Goal: Task Accomplishment & Management: Complete application form

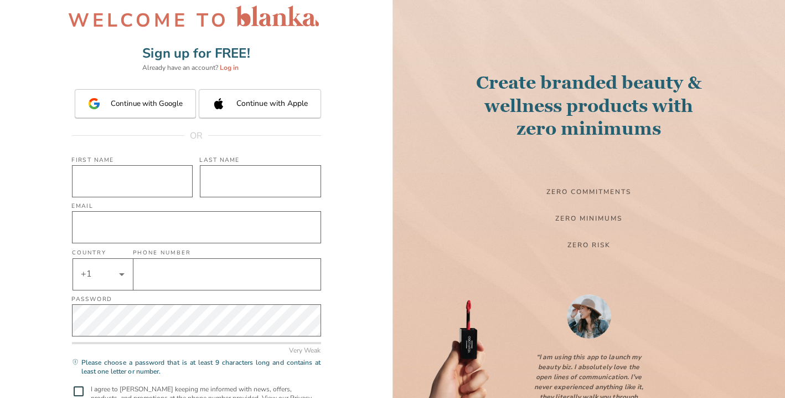
click at [354, 208] on div "WELCOME TO Sign up for FREE! Already have an account? Log in Continue with Goog…" at bounding box center [196, 250] width 393 height 501
click at [156, 187] on input "First Name" at bounding box center [132, 181] width 121 height 32
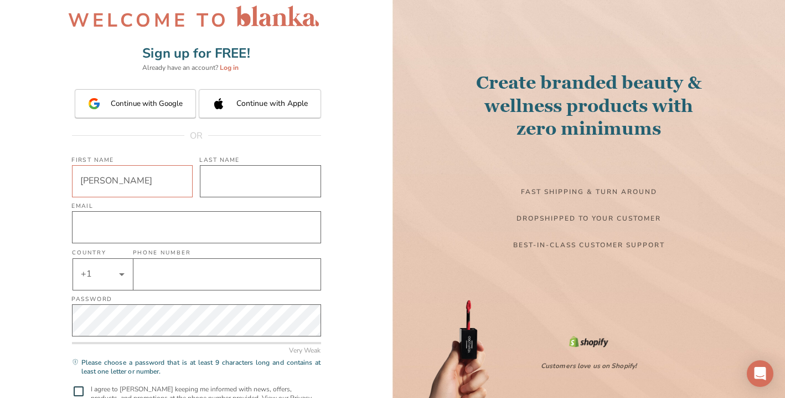
type input "[PERSON_NAME]"
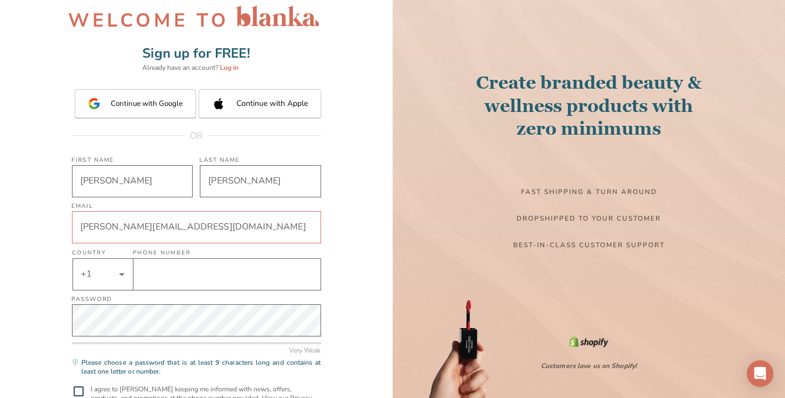
type input "[PERSON_NAME][EMAIL_ADDRESS][DOMAIN_NAME]"
click at [285, 279] on input "mobile-number" at bounding box center [227, 274] width 188 height 32
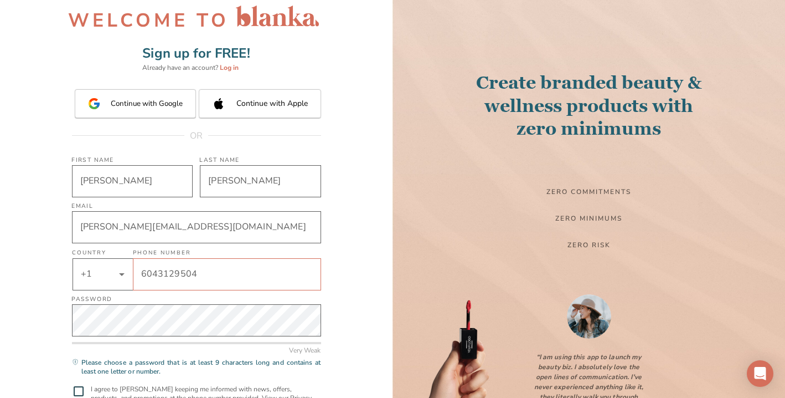
type input "6043129504"
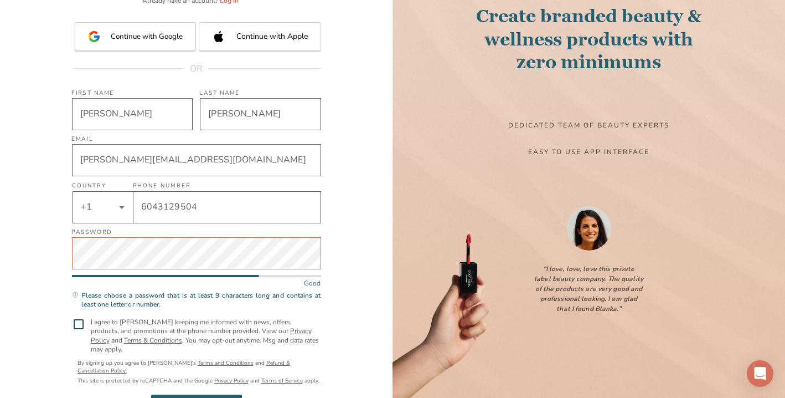
scroll to position [86, 0]
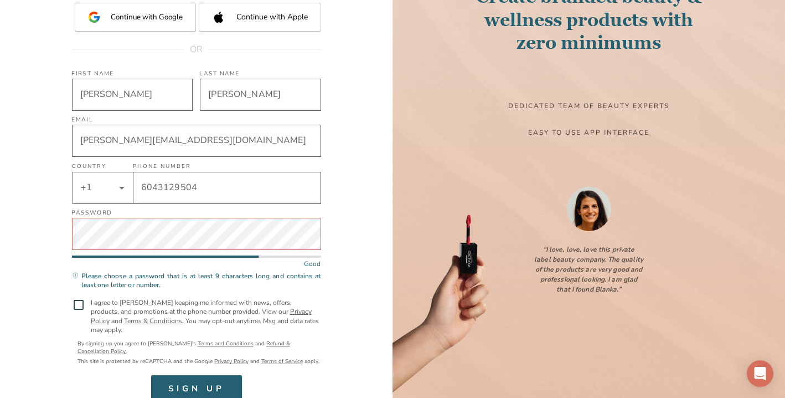
click at [76, 306] on input "checkbox" at bounding box center [78, 304] width 13 height 13
checkbox input "true"
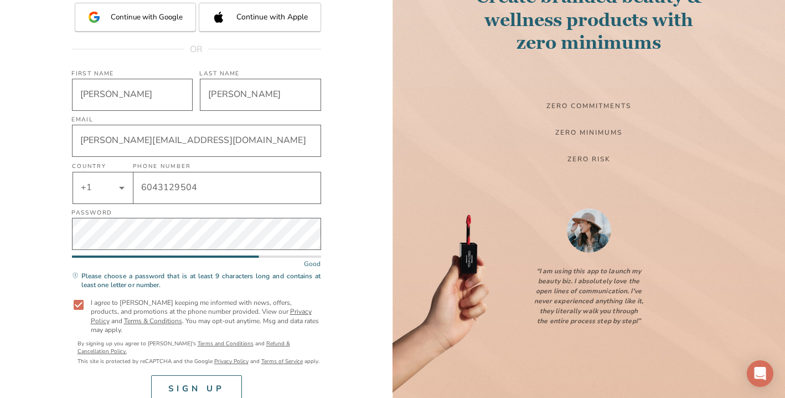
click at [187, 381] on div "SIGN UP" at bounding box center [196, 388] width 56 height 14
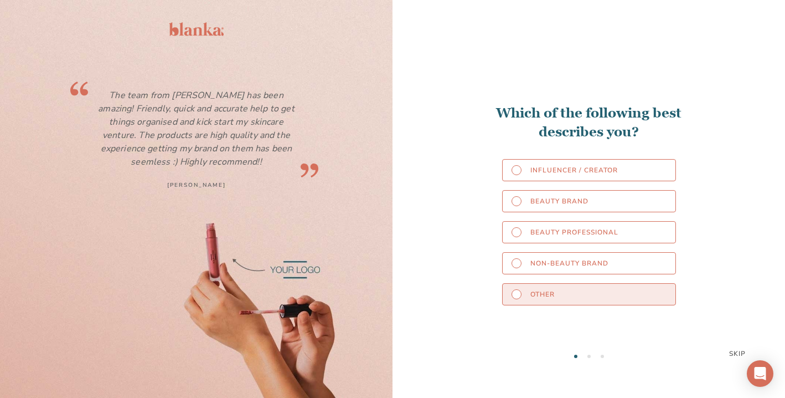
click at [614, 295] on div "Other" at bounding box center [589, 294] width 174 height 22
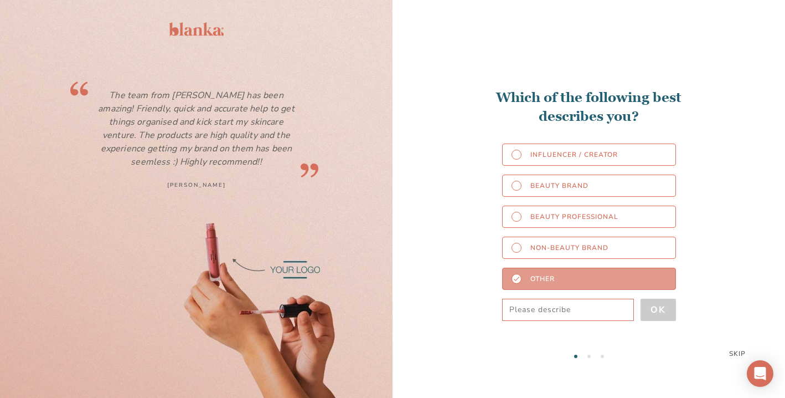
click at [593, 310] on input "text" at bounding box center [568, 309] width 132 height 22
type input "Women's Retailer"
click at [663, 312] on div "OK" at bounding box center [659, 310] width 16 height 16
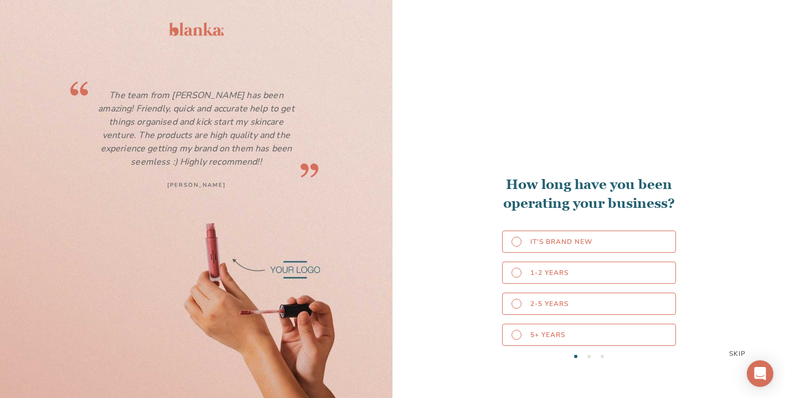
scroll to position [398, 0]
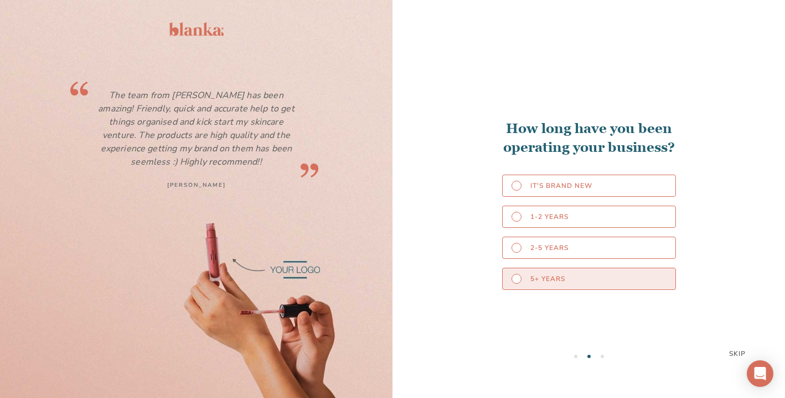
click at [610, 279] on div "5+ years" at bounding box center [589, 278] width 174 height 22
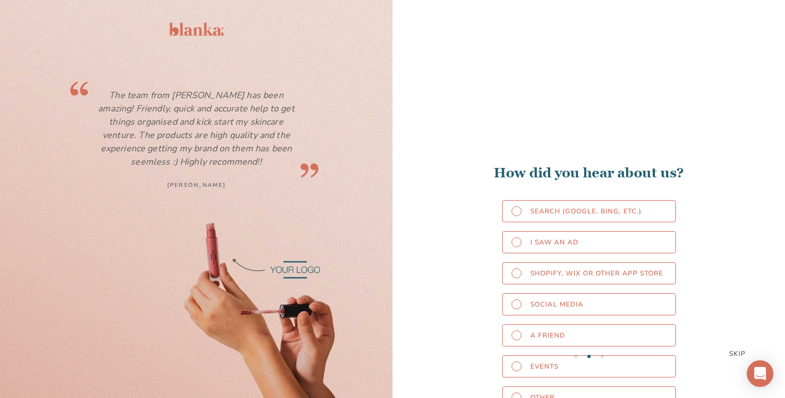
scroll to position [795, 0]
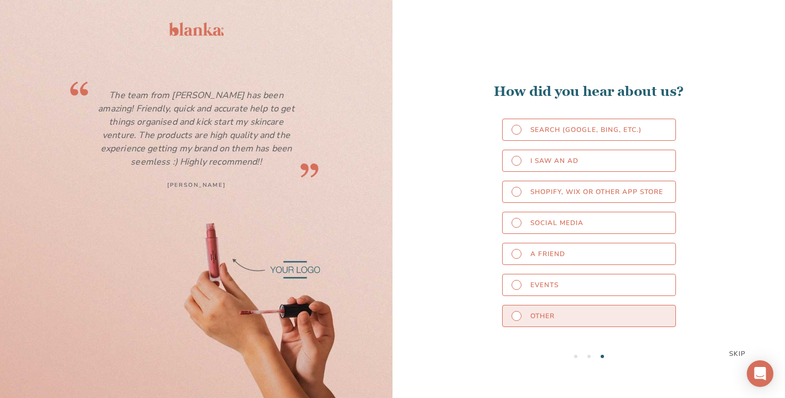
click at [633, 316] on div "Other" at bounding box center [589, 316] width 174 height 22
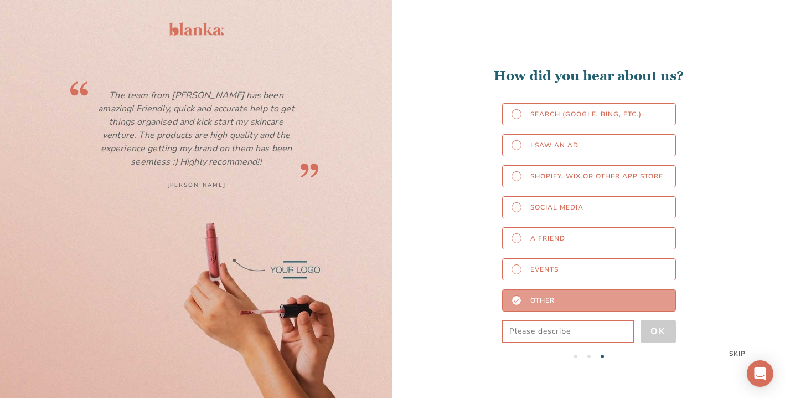
click at [593, 337] on input "text" at bounding box center [568, 331] width 132 height 22
type input "Sample came in-store"
click at [665, 336] on div "OK" at bounding box center [659, 331] width 16 height 16
